Goal: Navigation & Orientation: Understand site structure

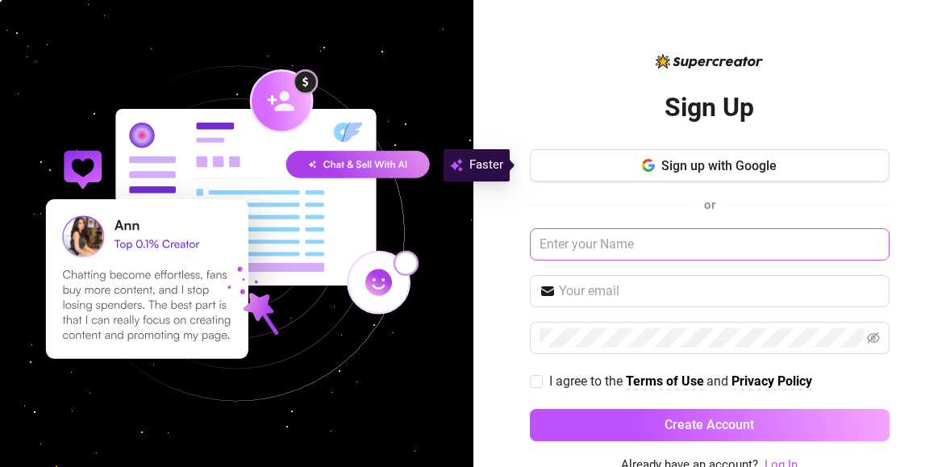
scroll to position [7, 0]
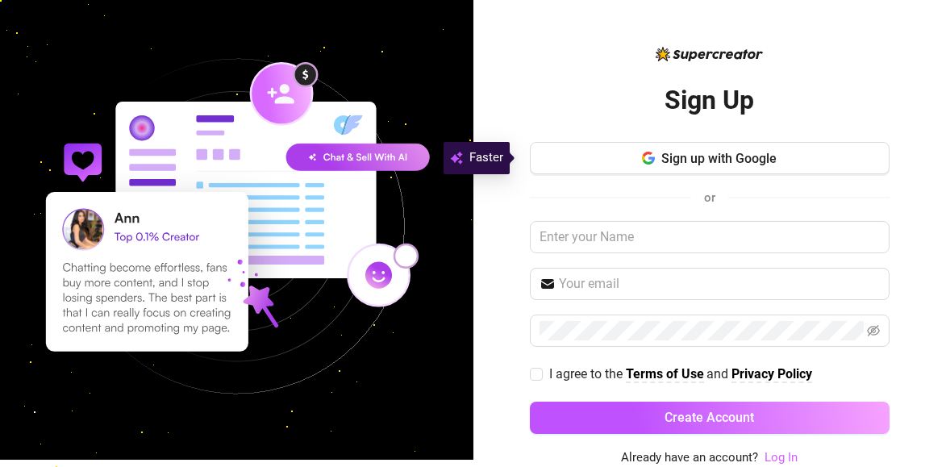
click at [771, 454] on link "Log In" at bounding box center [781, 457] width 33 height 15
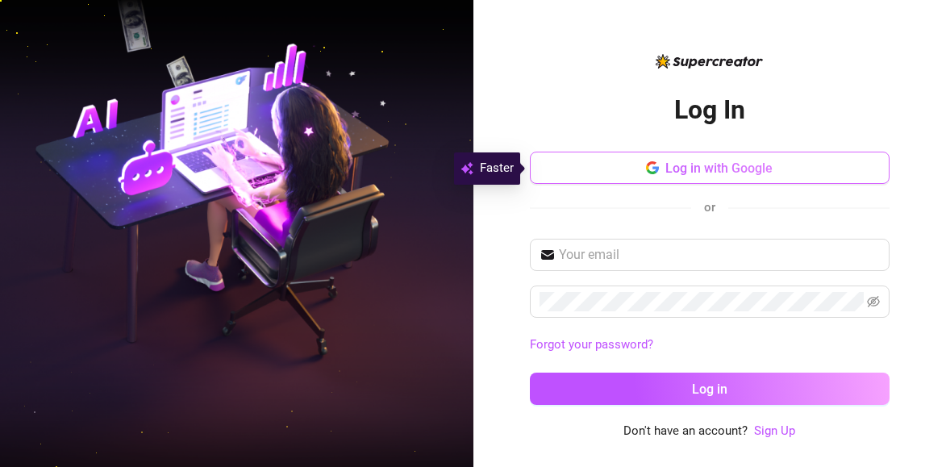
click at [717, 169] on span "Log in with Google" at bounding box center [719, 168] width 107 height 15
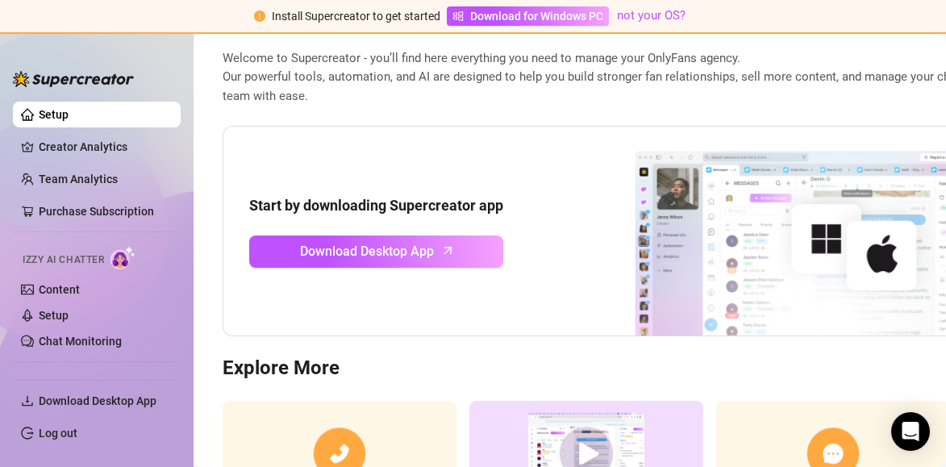
scroll to position [246, 0]
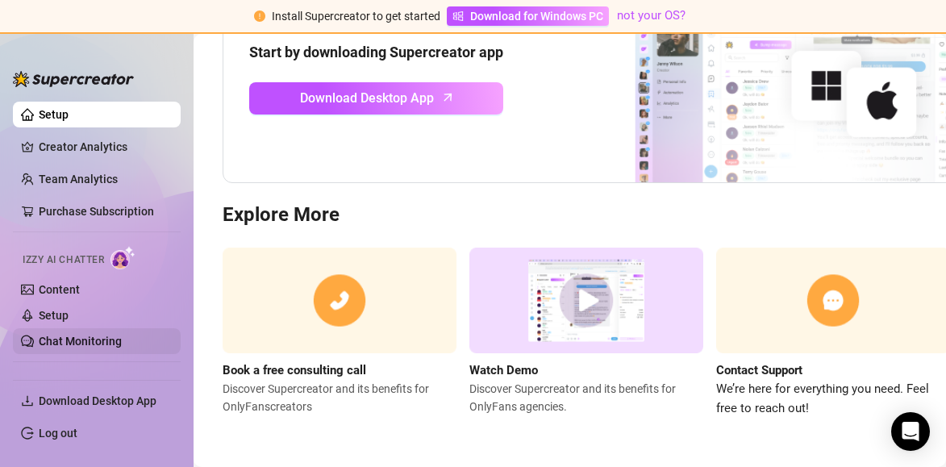
click at [86, 335] on link "Chat Monitoring" at bounding box center [80, 341] width 83 height 13
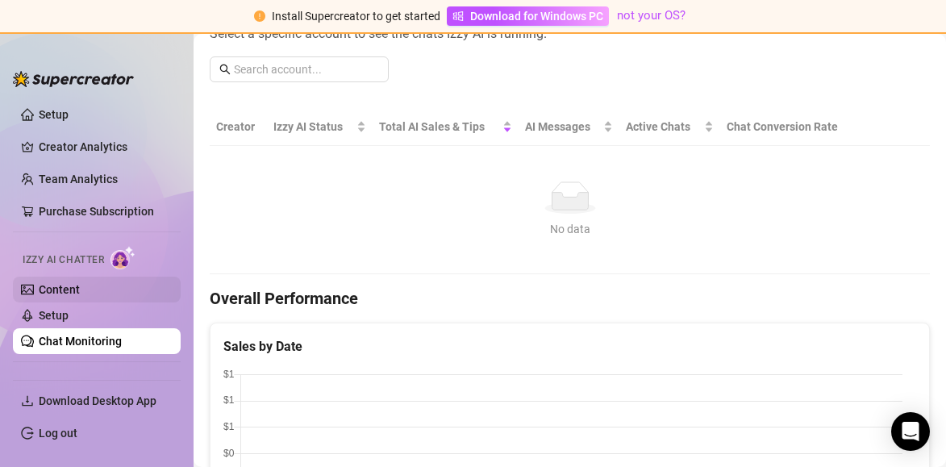
click at [80, 295] on link "Content" at bounding box center [59, 289] width 41 height 13
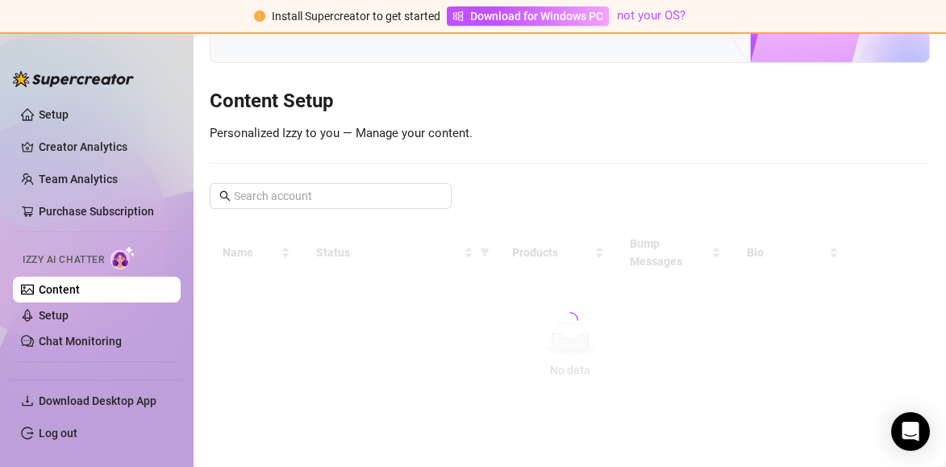
scroll to position [149, 0]
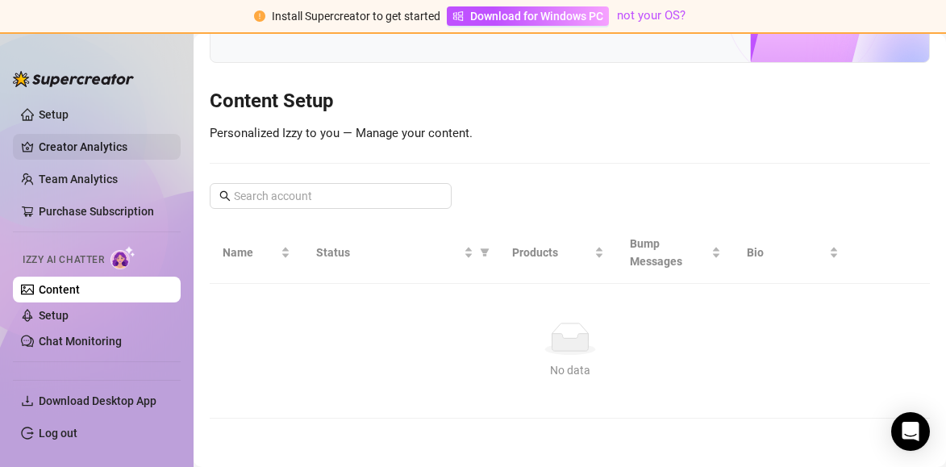
click at [74, 153] on link "Creator Analytics" at bounding box center [103, 147] width 129 height 26
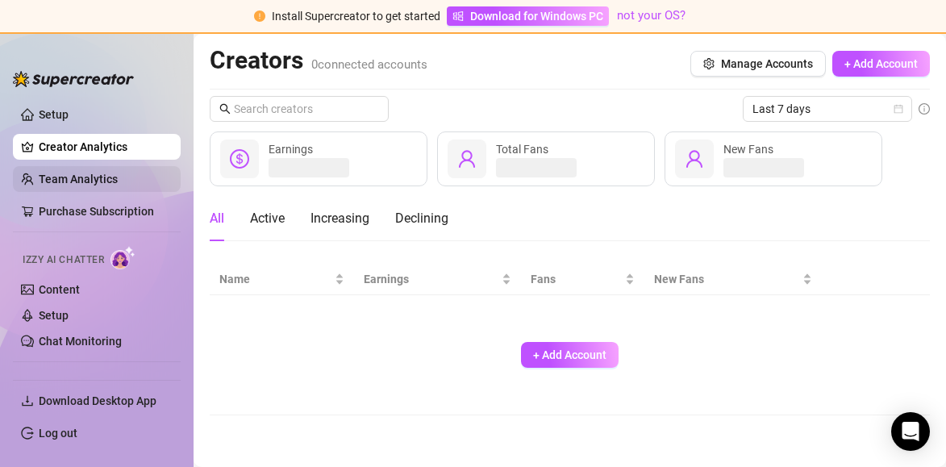
click at [66, 174] on link "Team Analytics" at bounding box center [78, 179] width 79 height 13
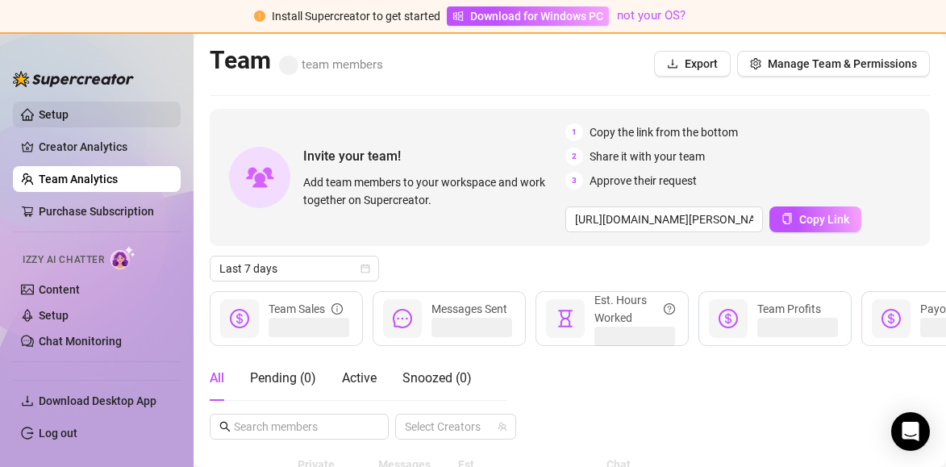
click at [69, 115] on link "Setup" at bounding box center [54, 114] width 30 height 13
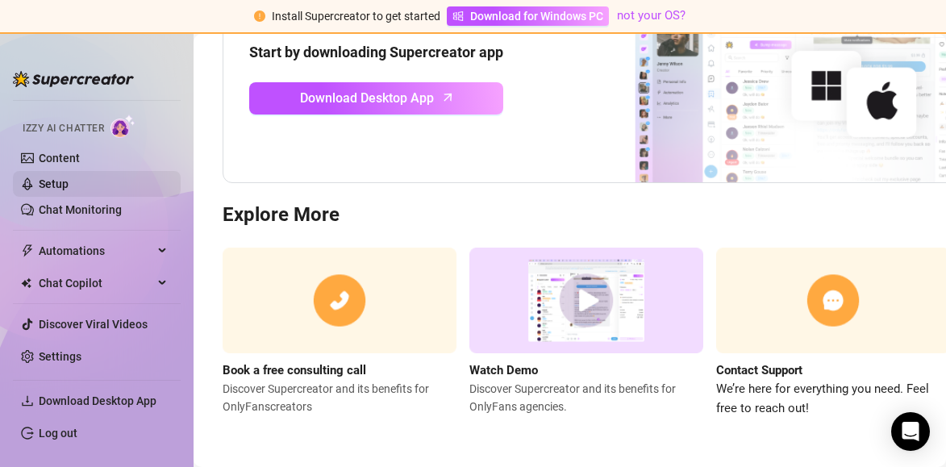
scroll to position [135, 0]
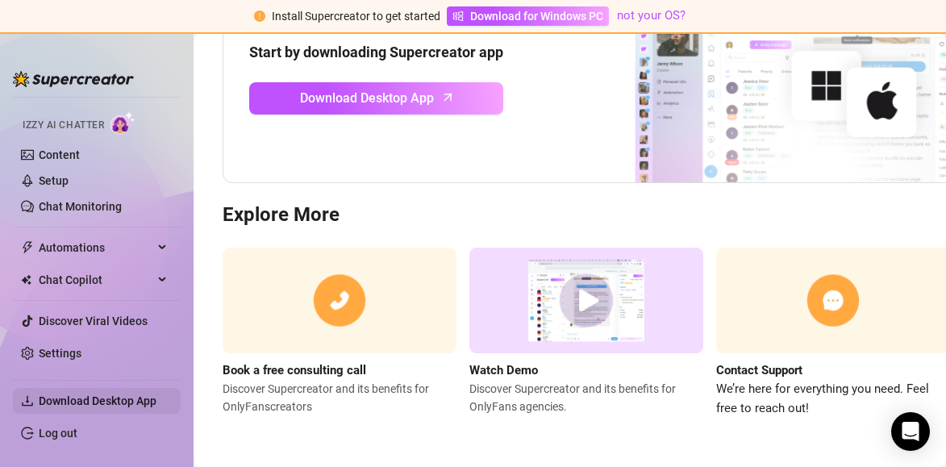
click at [100, 399] on span "Download Desktop App" at bounding box center [98, 401] width 118 height 13
